Goal: Transaction & Acquisition: Book appointment/travel/reservation

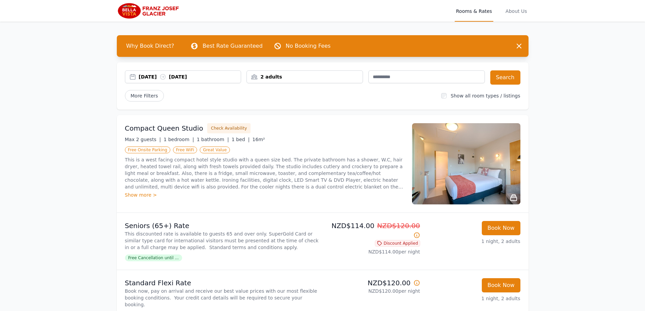
click at [212, 77] on div "[DATE] [DATE]" at bounding box center [190, 77] width 102 height 7
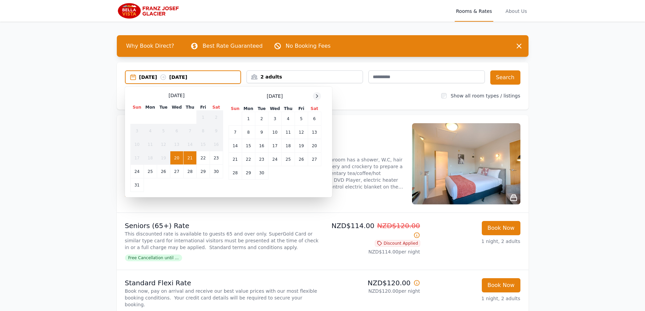
click at [316, 96] on icon at bounding box center [316, 96] width 5 height 5
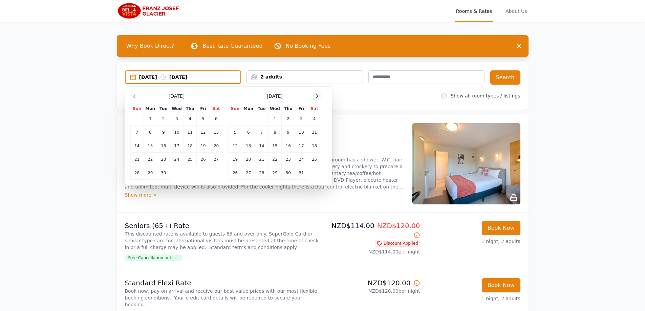
click at [316, 96] on icon at bounding box center [316, 96] width 5 height 5
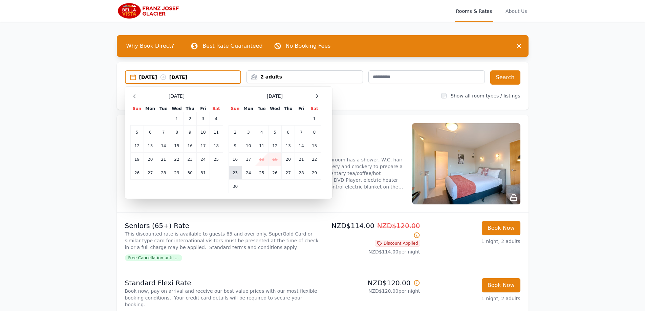
click at [234, 172] on td "23" at bounding box center [235, 173] width 13 height 14
click at [245, 172] on td "24" at bounding box center [248, 173] width 13 height 14
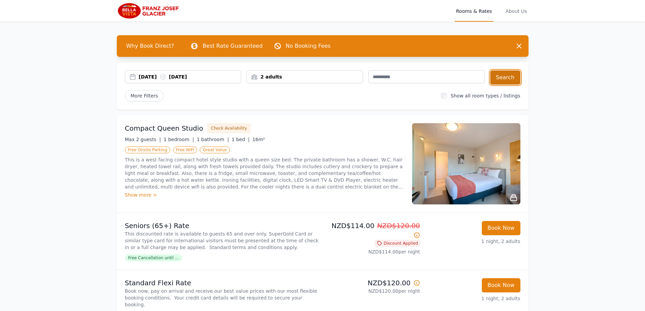
click at [504, 75] on button "Search" at bounding box center [506, 77] width 30 height 14
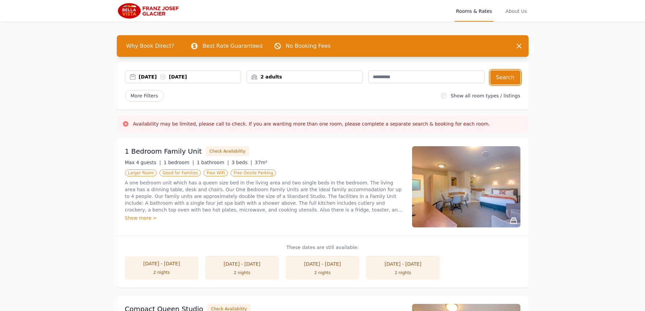
click at [198, 75] on div "[DATE] [DATE]" at bounding box center [190, 77] width 102 height 7
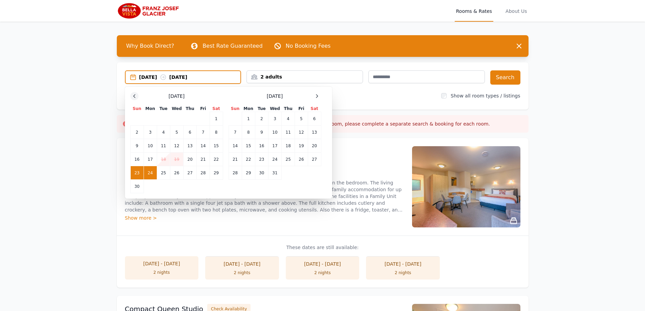
click at [134, 98] on icon at bounding box center [134, 96] width 5 height 5
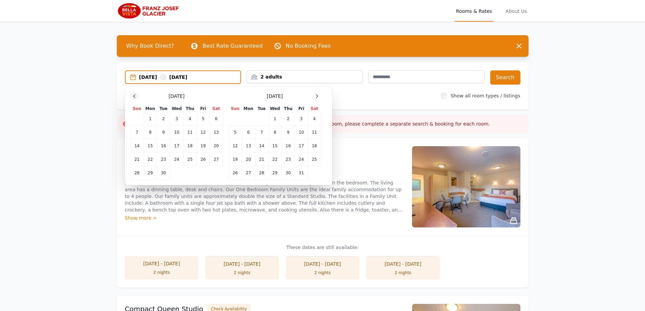
click at [134, 98] on icon at bounding box center [134, 96] width 5 height 5
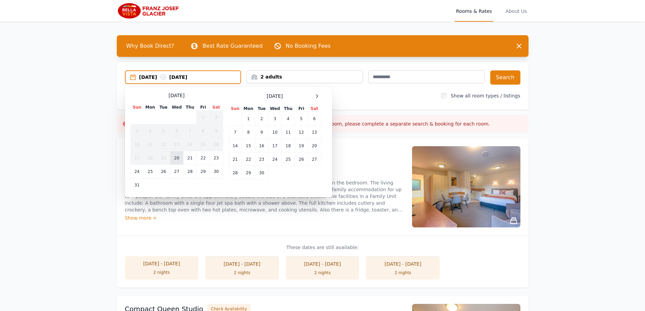
click at [178, 158] on td "20" at bounding box center [176, 158] width 13 height 14
click at [191, 156] on td "21" at bounding box center [190, 158] width 13 height 14
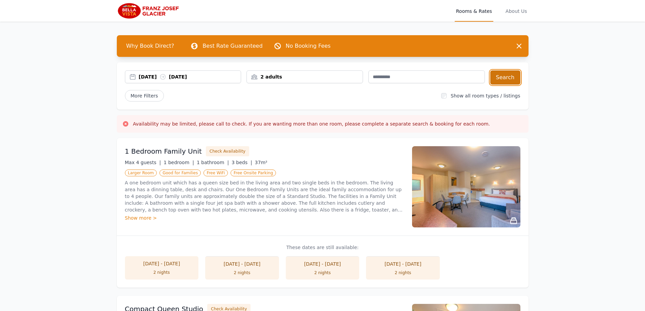
click at [511, 79] on button "Search" at bounding box center [506, 77] width 30 height 14
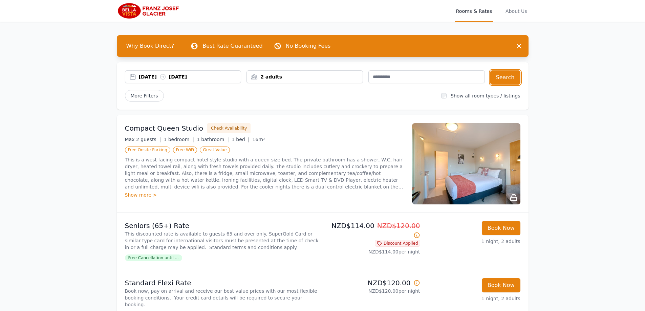
click at [165, 78] on icon at bounding box center [162, 77] width 5 height 5
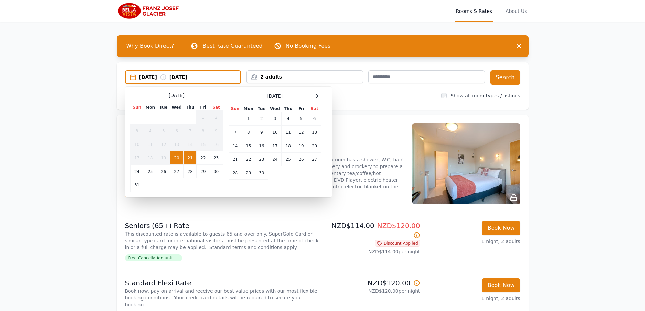
click at [189, 156] on td "21" at bounding box center [190, 158] width 13 height 14
click at [202, 156] on td "22" at bounding box center [203, 158] width 13 height 14
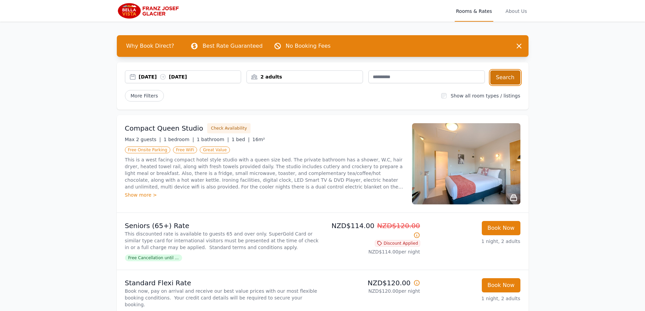
click at [510, 75] on button "Search" at bounding box center [506, 77] width 30 height 14
click at [182, 77] on div "[DATE] [DATE]" at bounding box center [190, 77] width 102 height 7
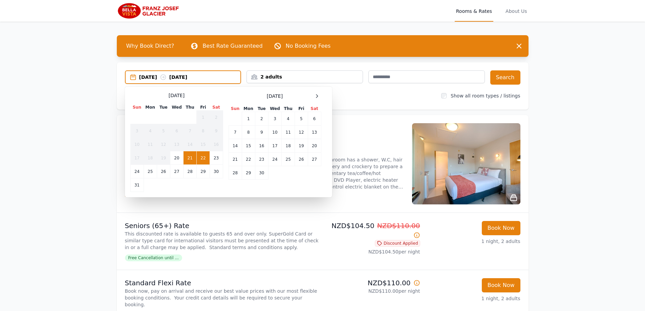
click at [200, 156] on td "22" at bounding box center [203, 158] width 13 height 14
click at [219, 156] on td "23" at bounding box center [216, 158] width 13 height 14
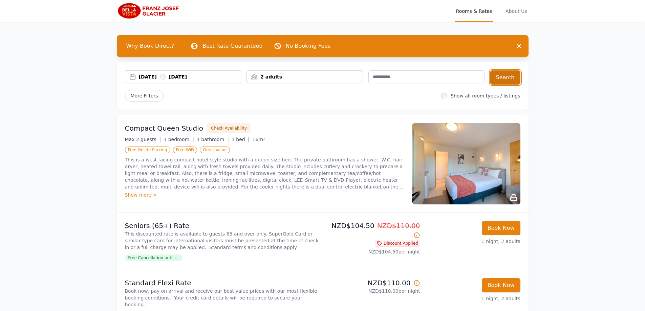
click at [503, 77] on button "Search" at bounding box center [506, 77] width 30 height 14
